Goal: Transaction & Acquisition: Purchase product/service

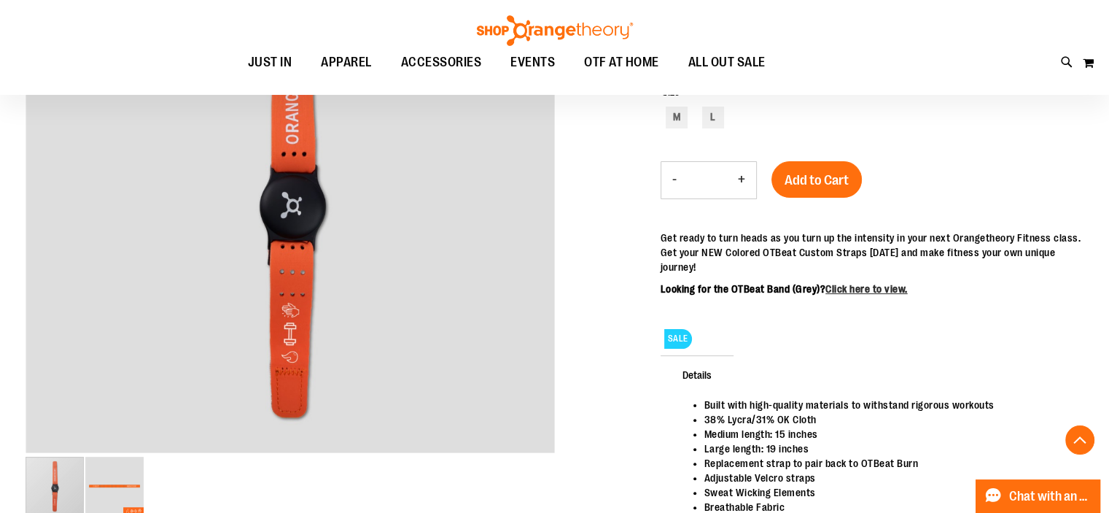
scroll to position [291, 0]
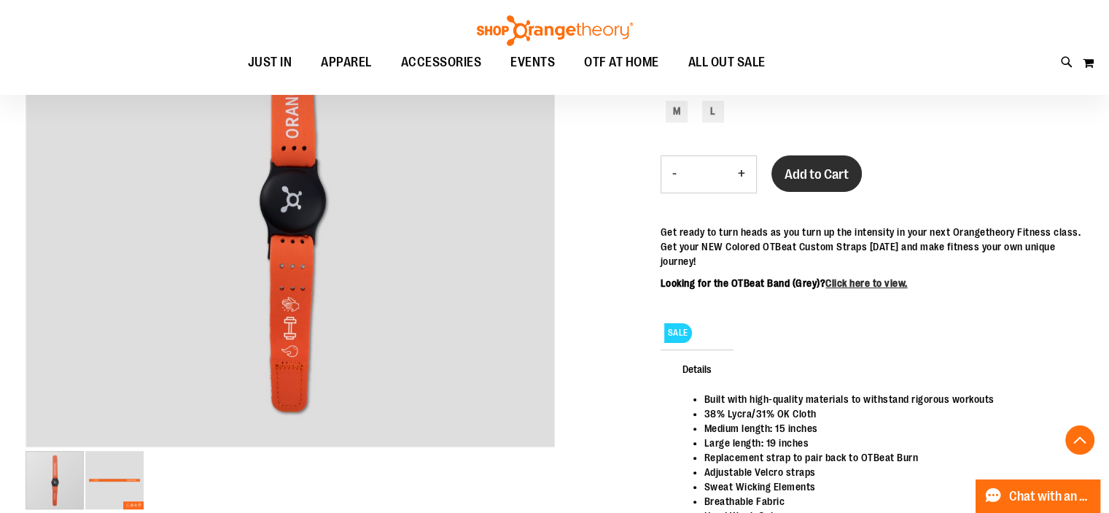
click at [797, 171] on span "Add to Cart" at bounding box center [817, 174] width 64 height 16
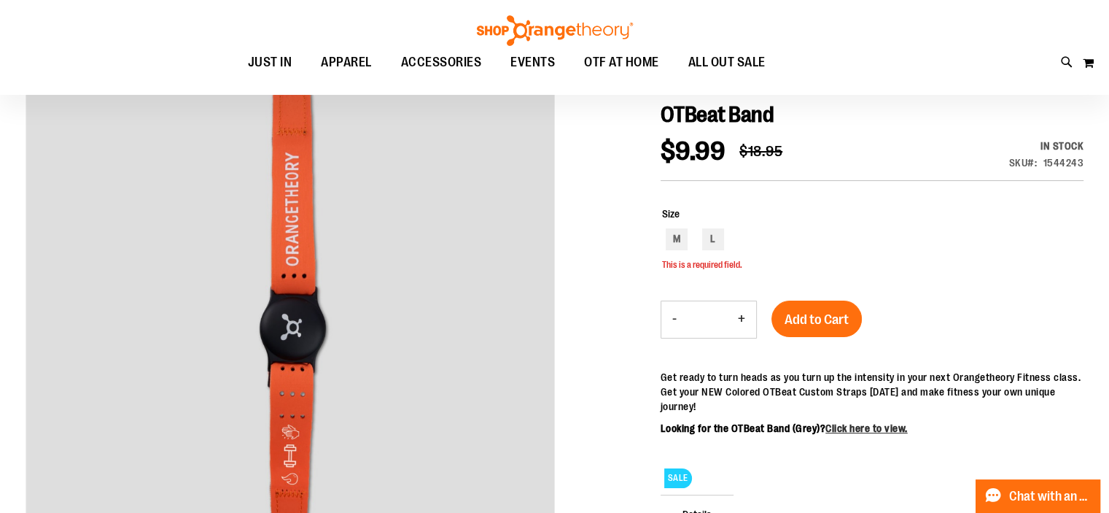
scroll to position [187, 0]
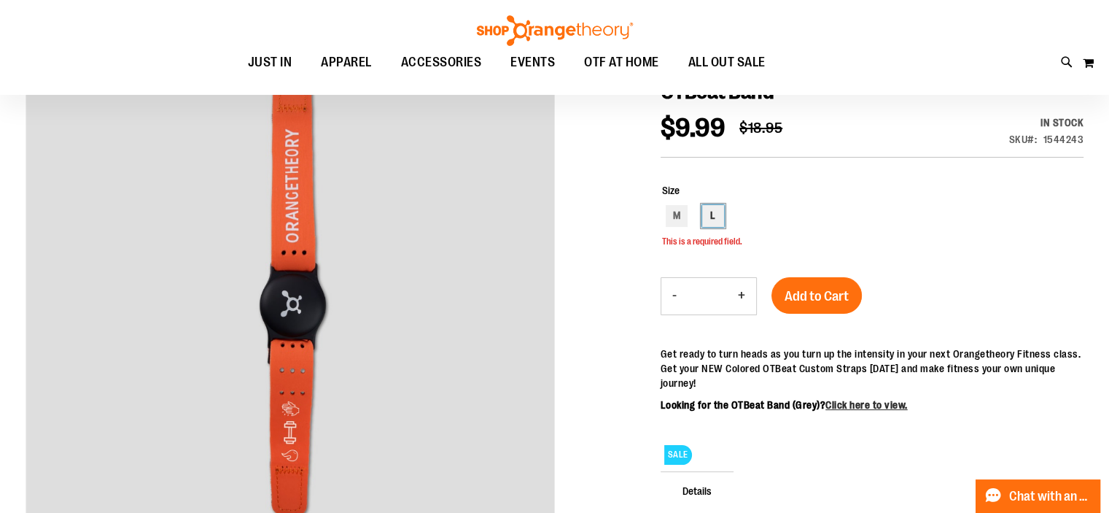
click at [708, 217] on div "L" at bounding box center [713, 216] width 22 height 22
click at [672, 219] on div "M" at bounding box center [677, 216] width 22 height 22
click at [712, 218] on div "L" at bounding box center [713, 216] width 22 height 22
type input "***"
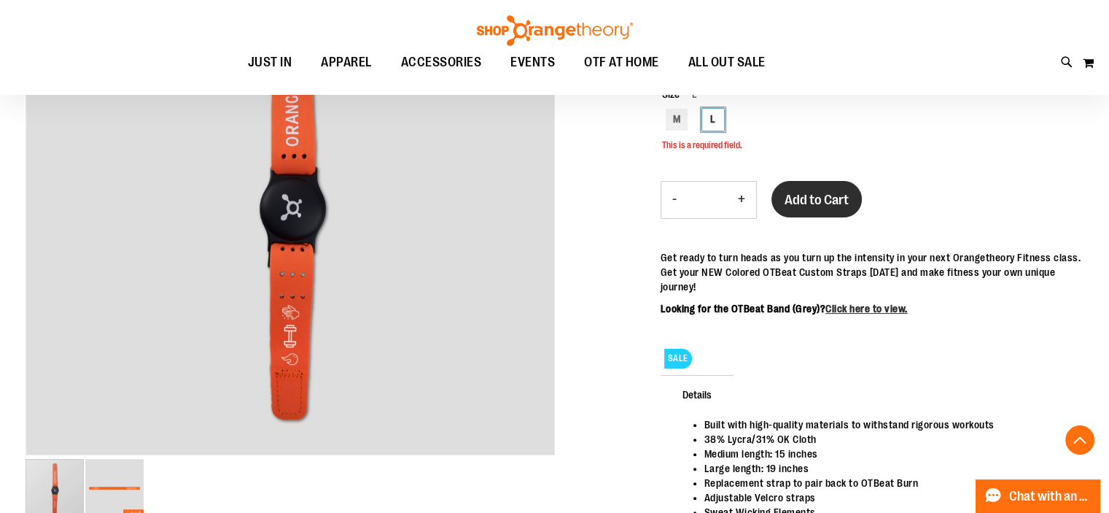
scroll to position [260, 0]
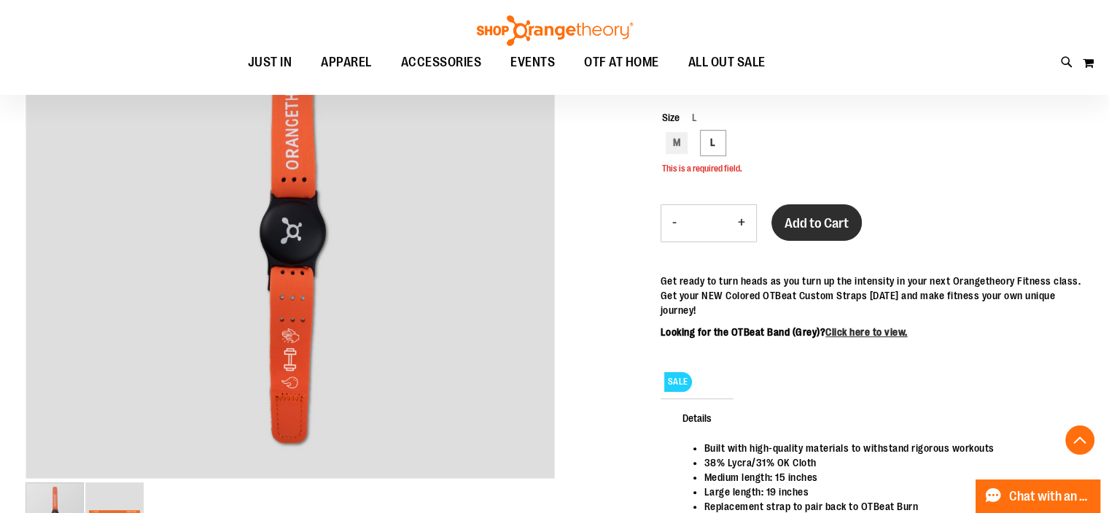
click at [818, 229] on span "Add to Cart" at bounding box center [817, 223] width 64 height 16
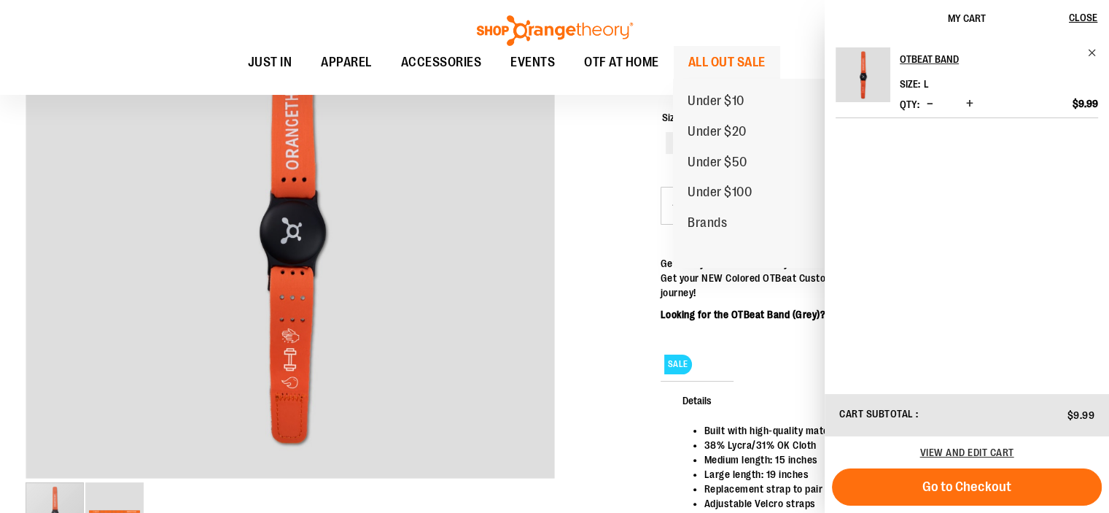
click at [721, 63] on span "ALL OUT SALE" at bounding box center [727, 62] width 77 height 33
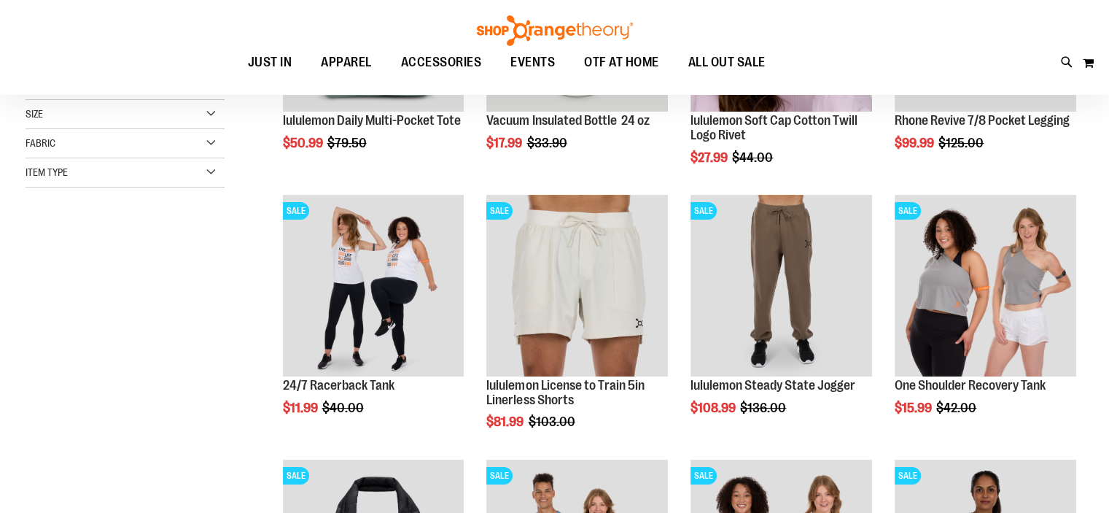
scroll to position [260, 0]
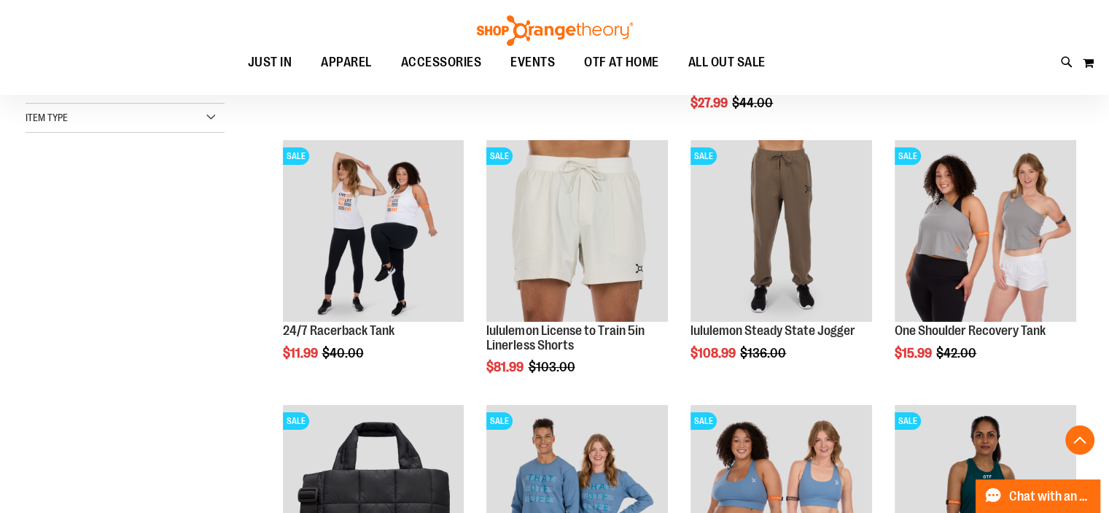
drag, startPoint x: 1117, startPoint y: 128, endPoint x: 1120, endPoint y: 187, distance: 58.4
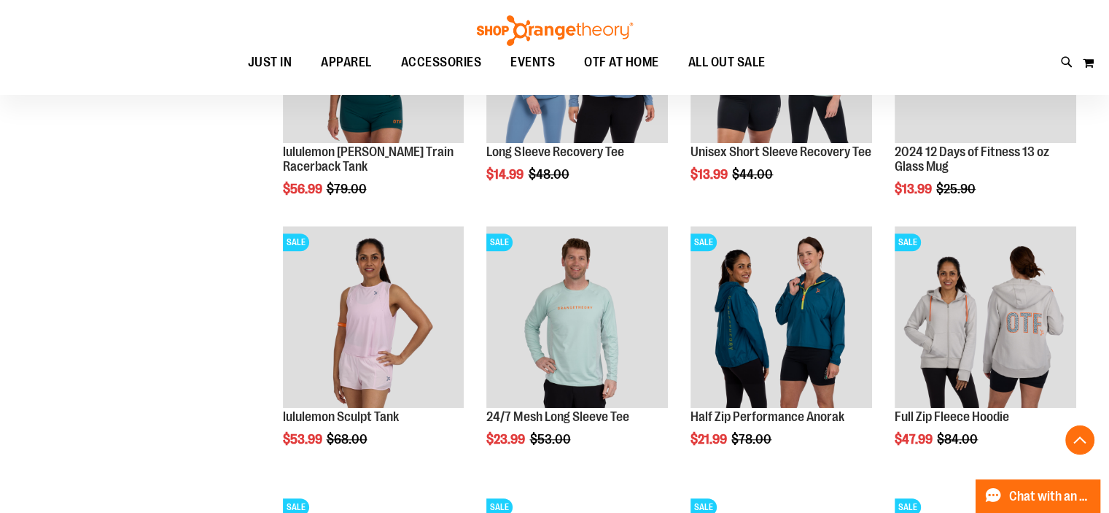
scroll to position [990, 0]
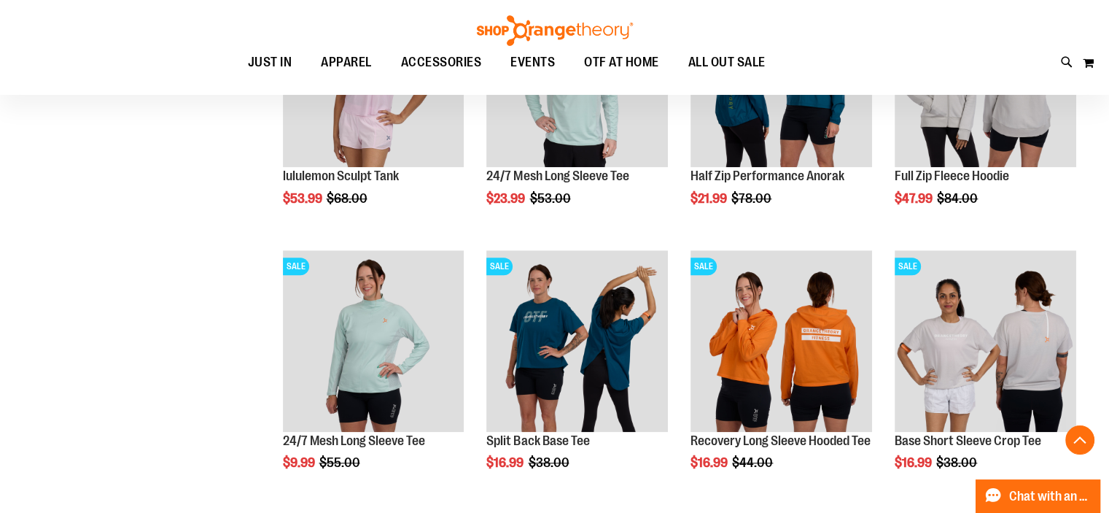
scroll to position [1136, 0]
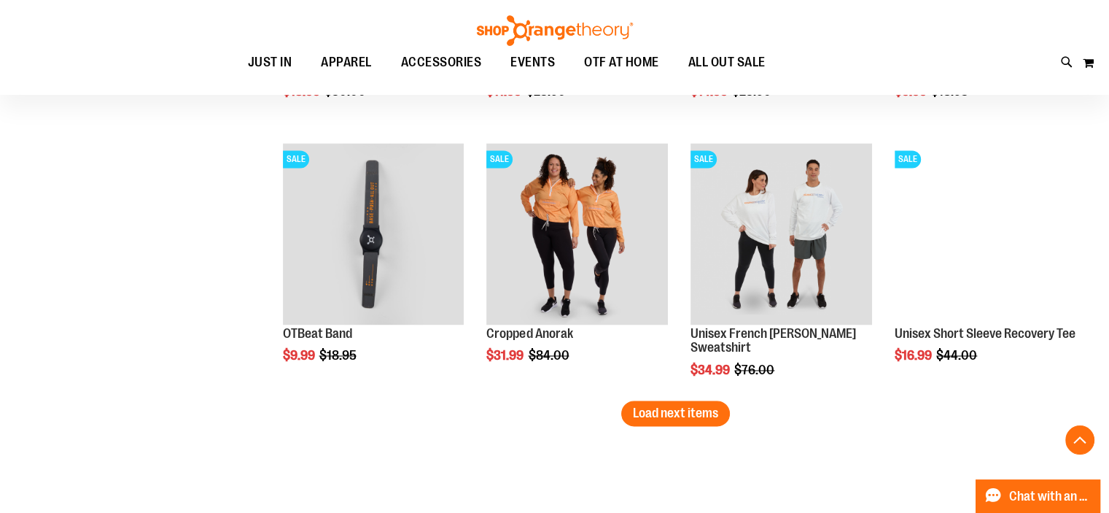
scroll to position [2084, 0]
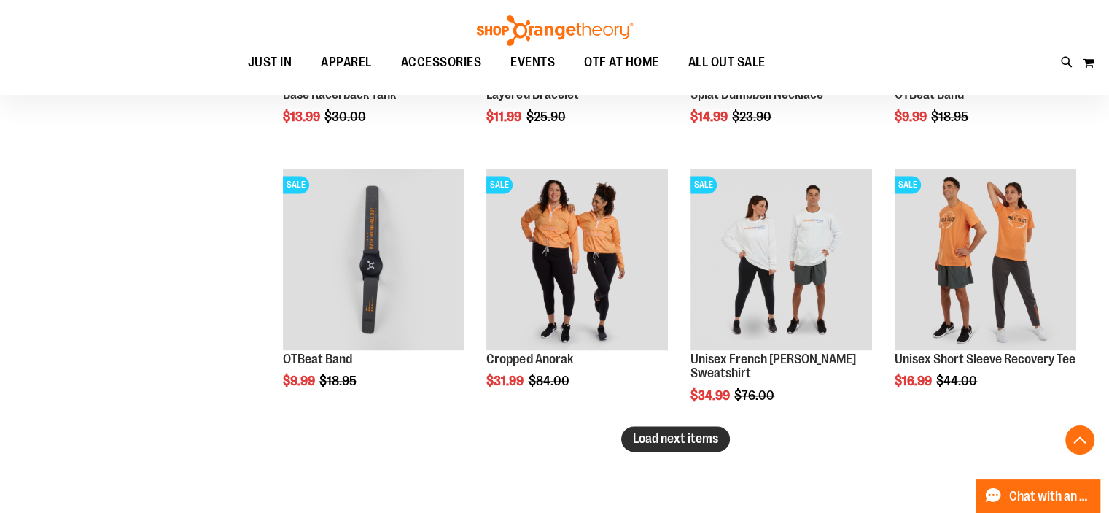
click at [683, 437] on span "Load next items" at bounding box center [675, 438] width 85 height 15
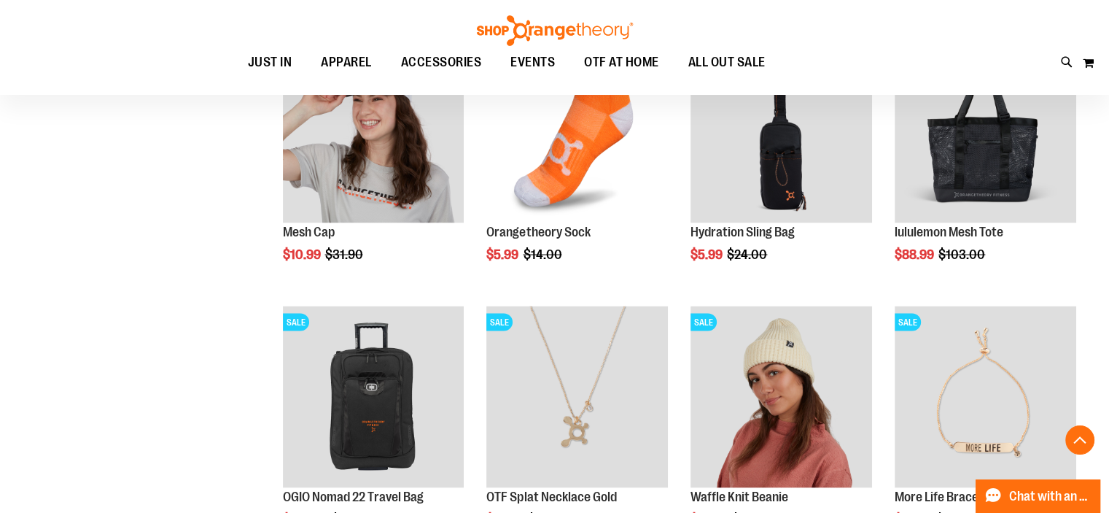
scroll to position [2886, 0]
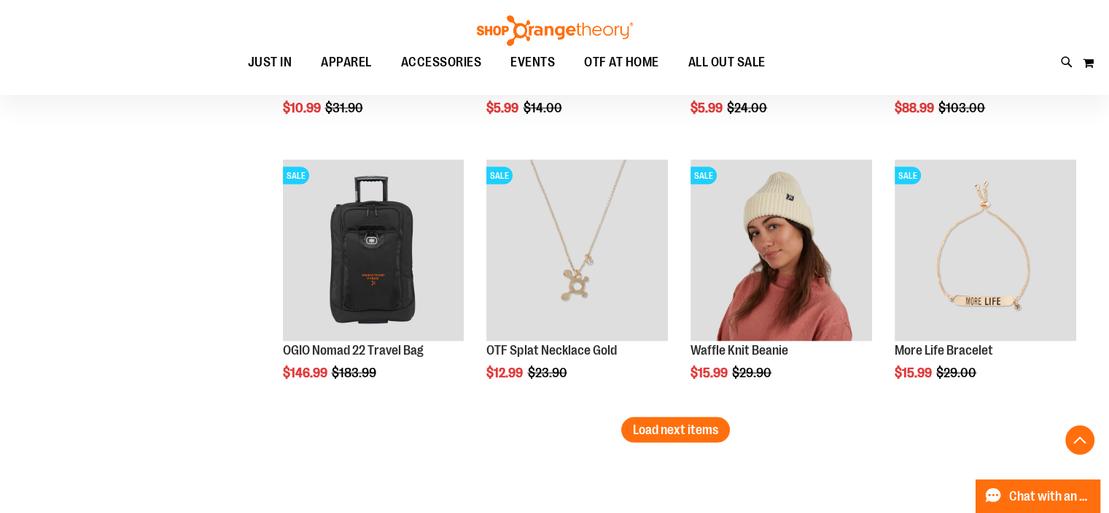
drag, startPoint x: 711, startPoint y: 431, endPoint x: 686, endPoint y: 430, distance: 24.8
click at [711, 432] on span "Load next items" at bounding box center [675, 429] width 85 height 15
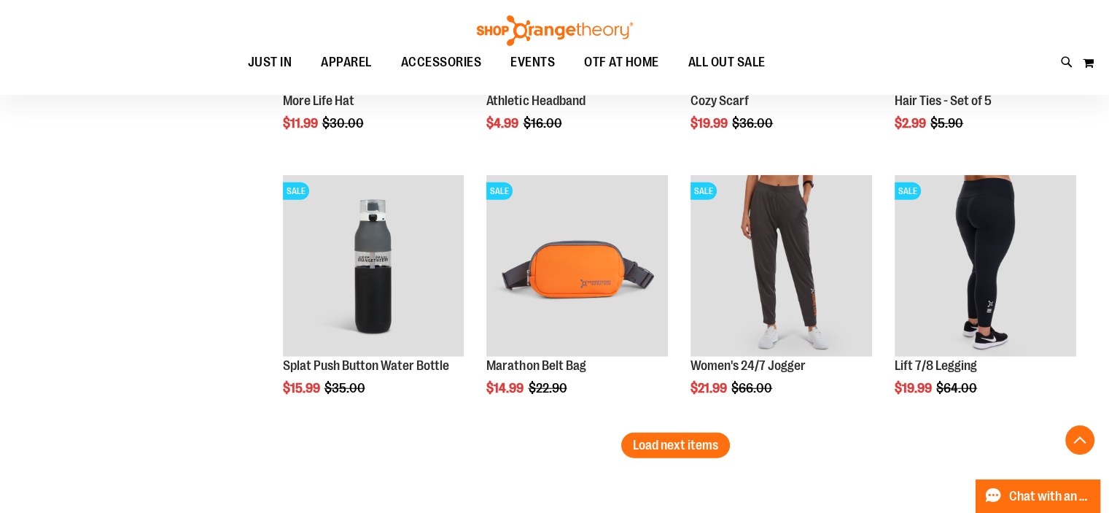
scroll to position [3689, 0]
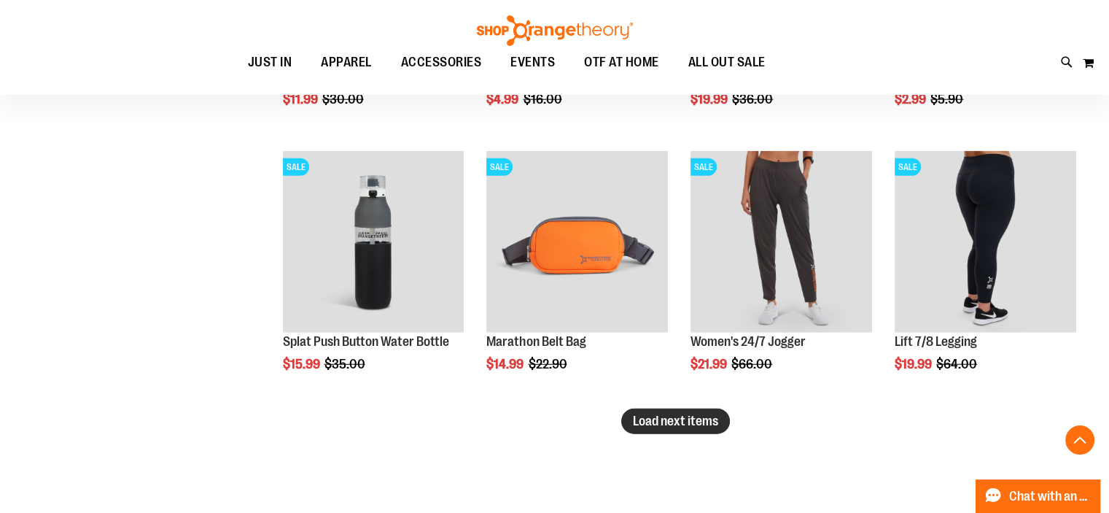
click at [698, 424] on span "Load next items" at bounding box center [675, 421] width 85 height 15
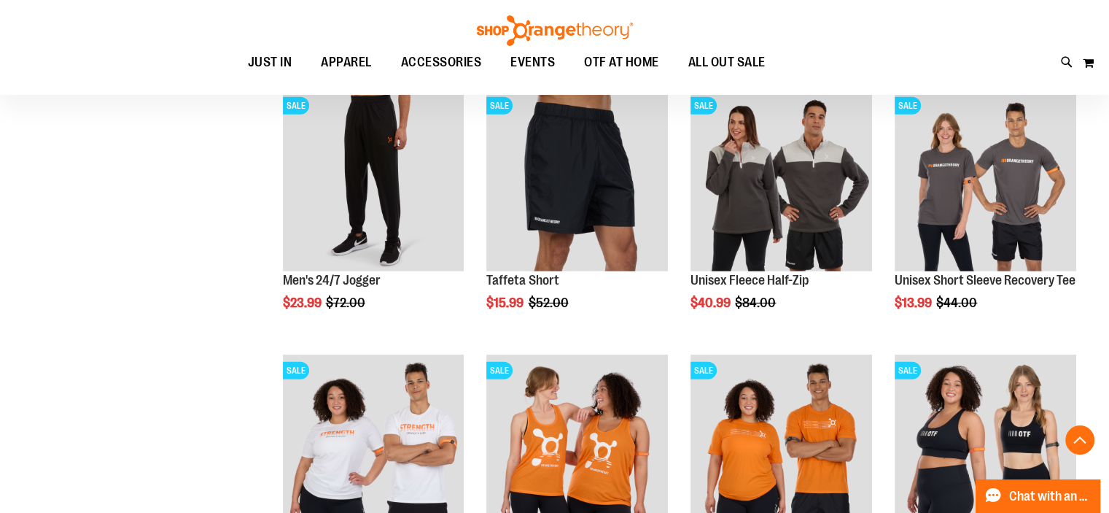
scroll to position [4199, 0]
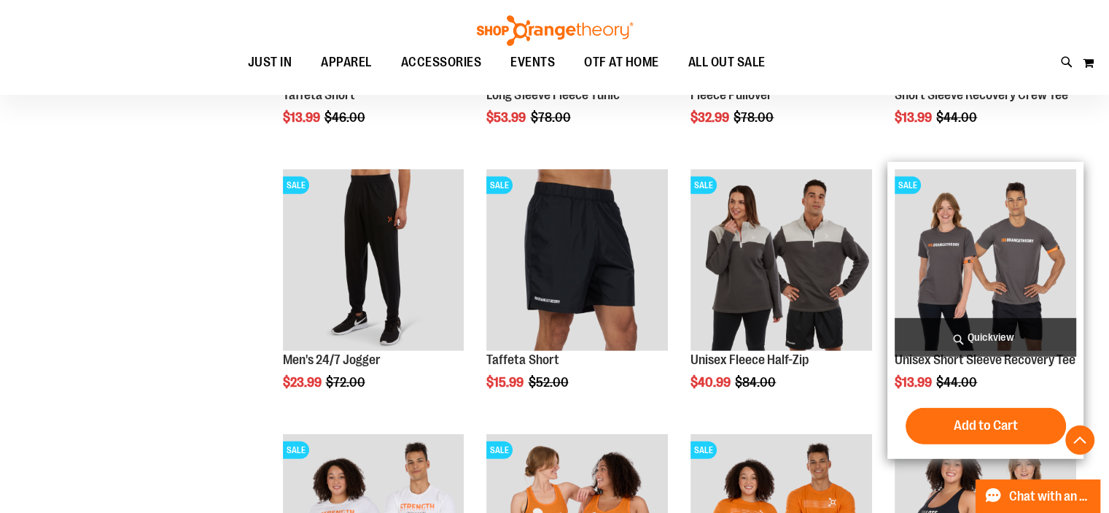
click at [980, 236] on img "product" at bounding box center [986, 260] width 182 height 182
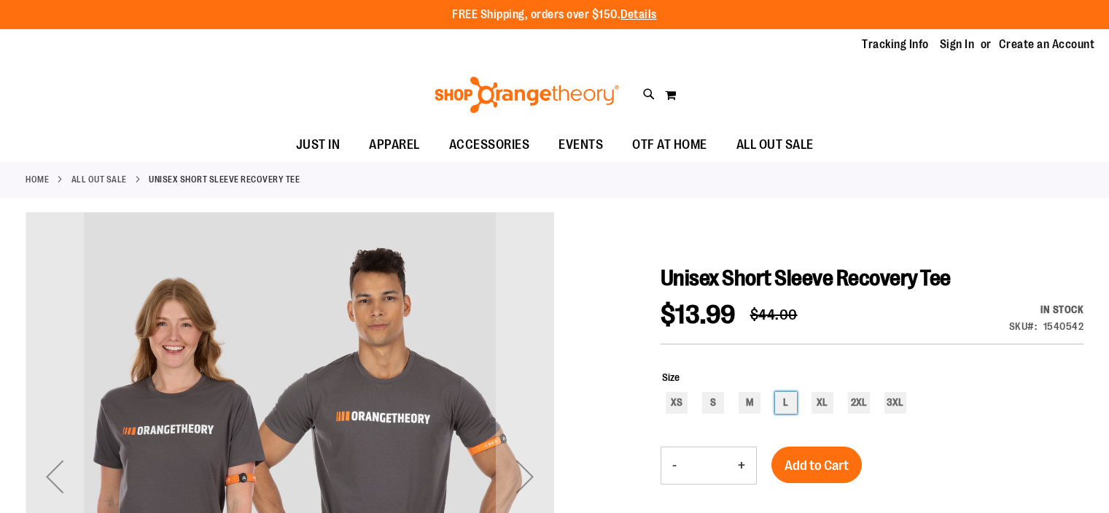
click at [785, 405] on div "L" at bounding box center [786, 403] width 22 height 22
type input "***"
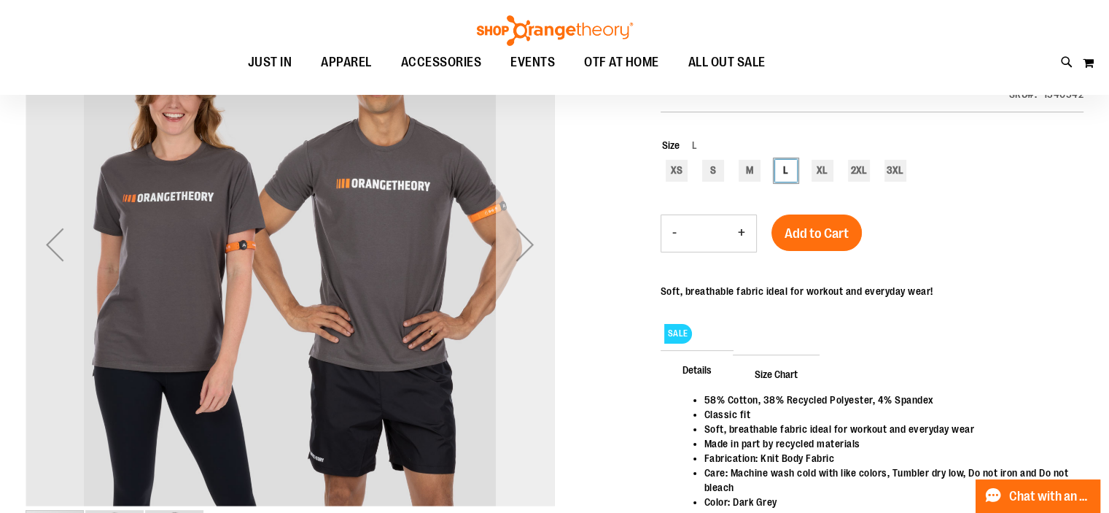
scroll to position [290, 0]
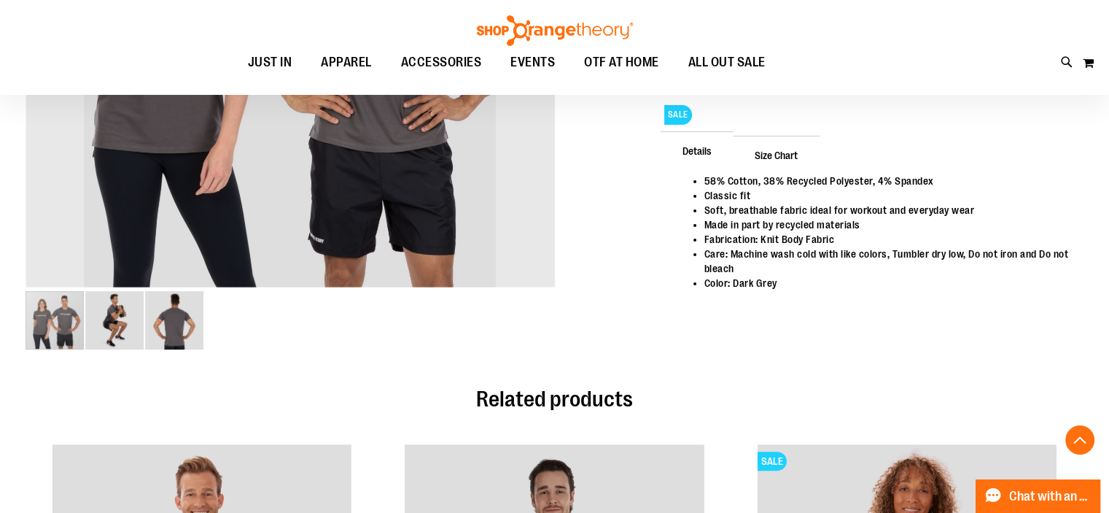
click at [101, 320] on img "image 2 of 3" at bounding box center [114, 320] width 58 height 58
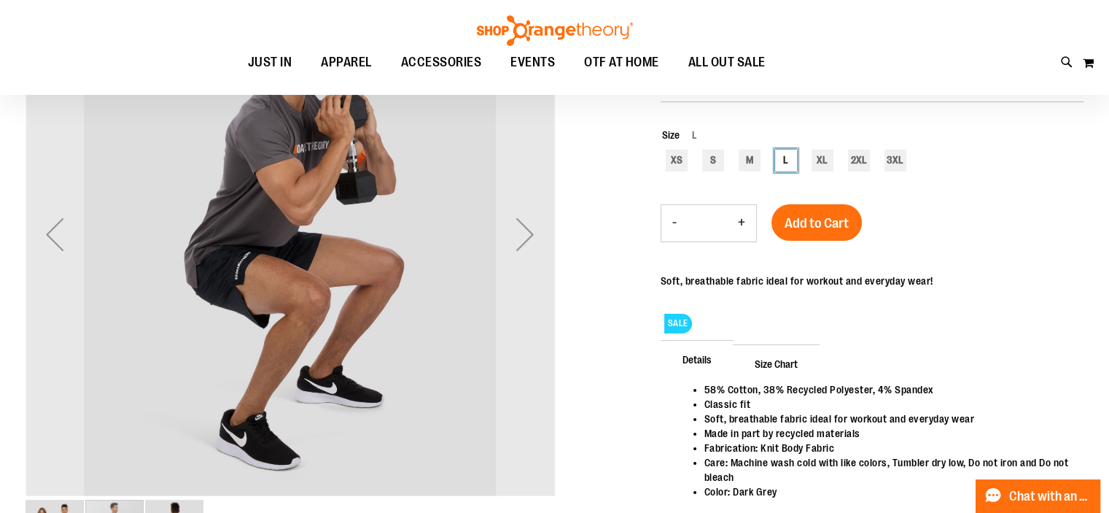
scroll to position [71, 0]
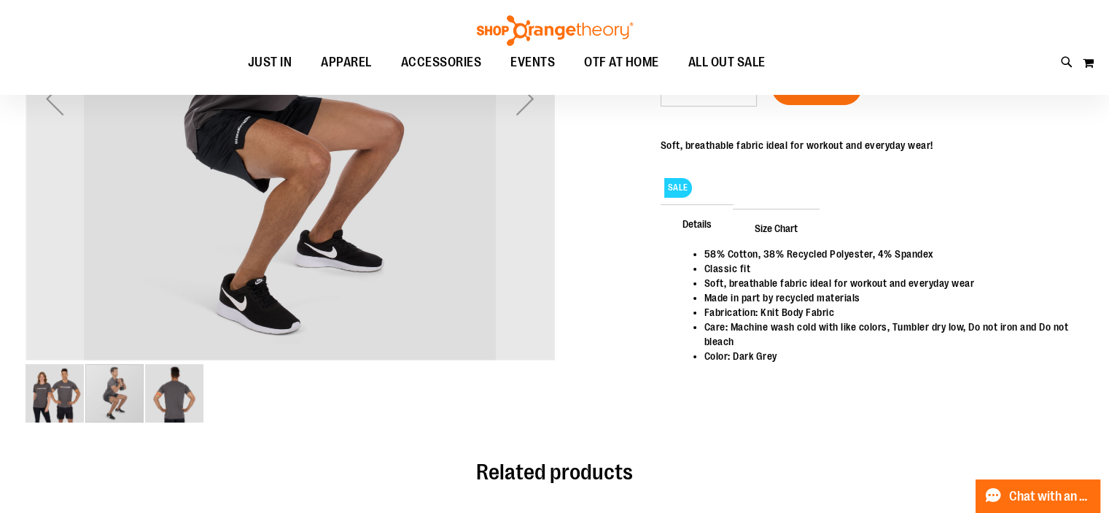
click at [181, 396] on img "image 3 of 3" at bounding box center [174, 393] width 58 height 58
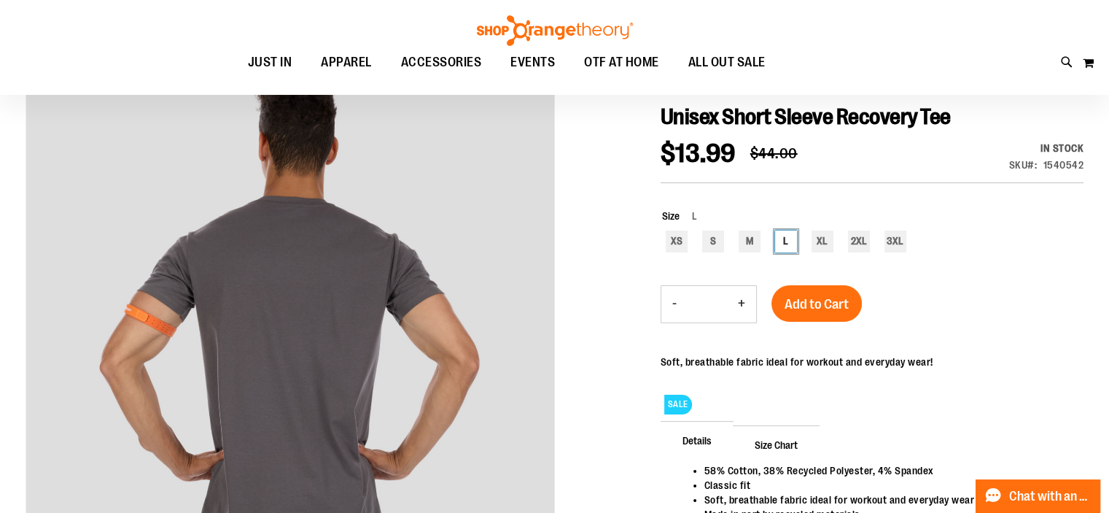
scroll to position [363, 0]
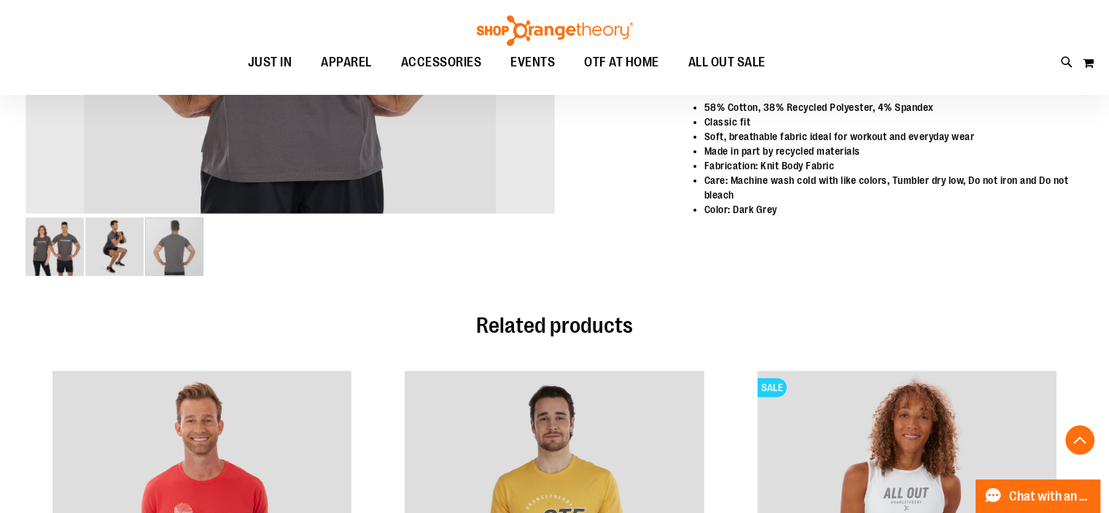
click at [42, 244] on img "image 1 of 3" at bounding box center [55, 246] width 58 height 58
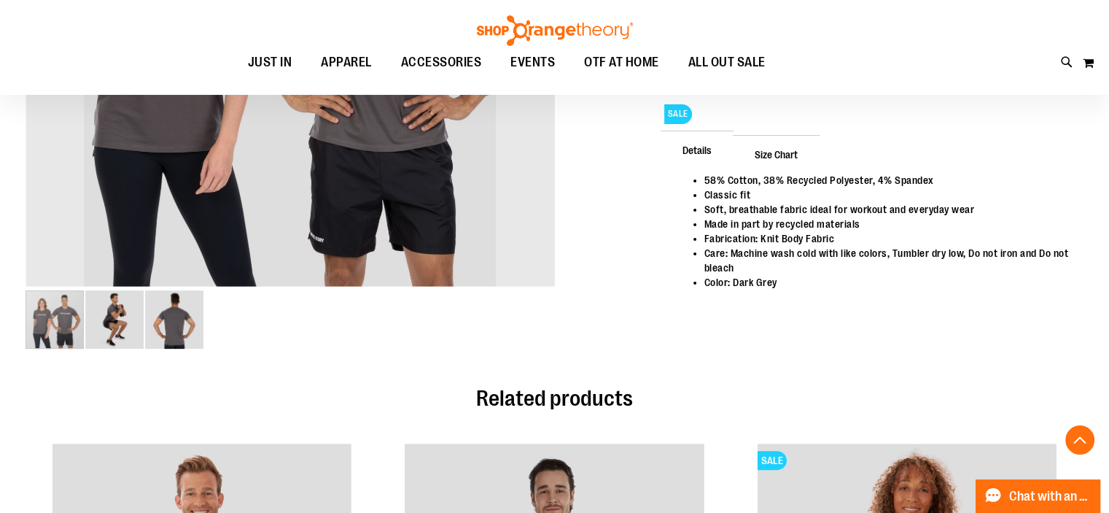
scroll to position [655, 0]
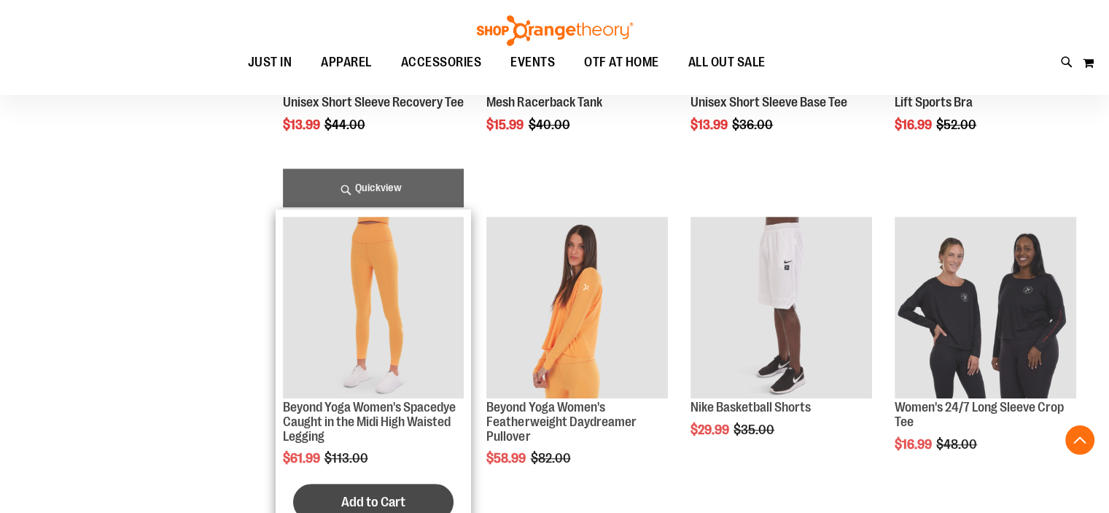
scroll to position [871, 0]
